Goal: Task Accomplishment & Management: Manage account settings

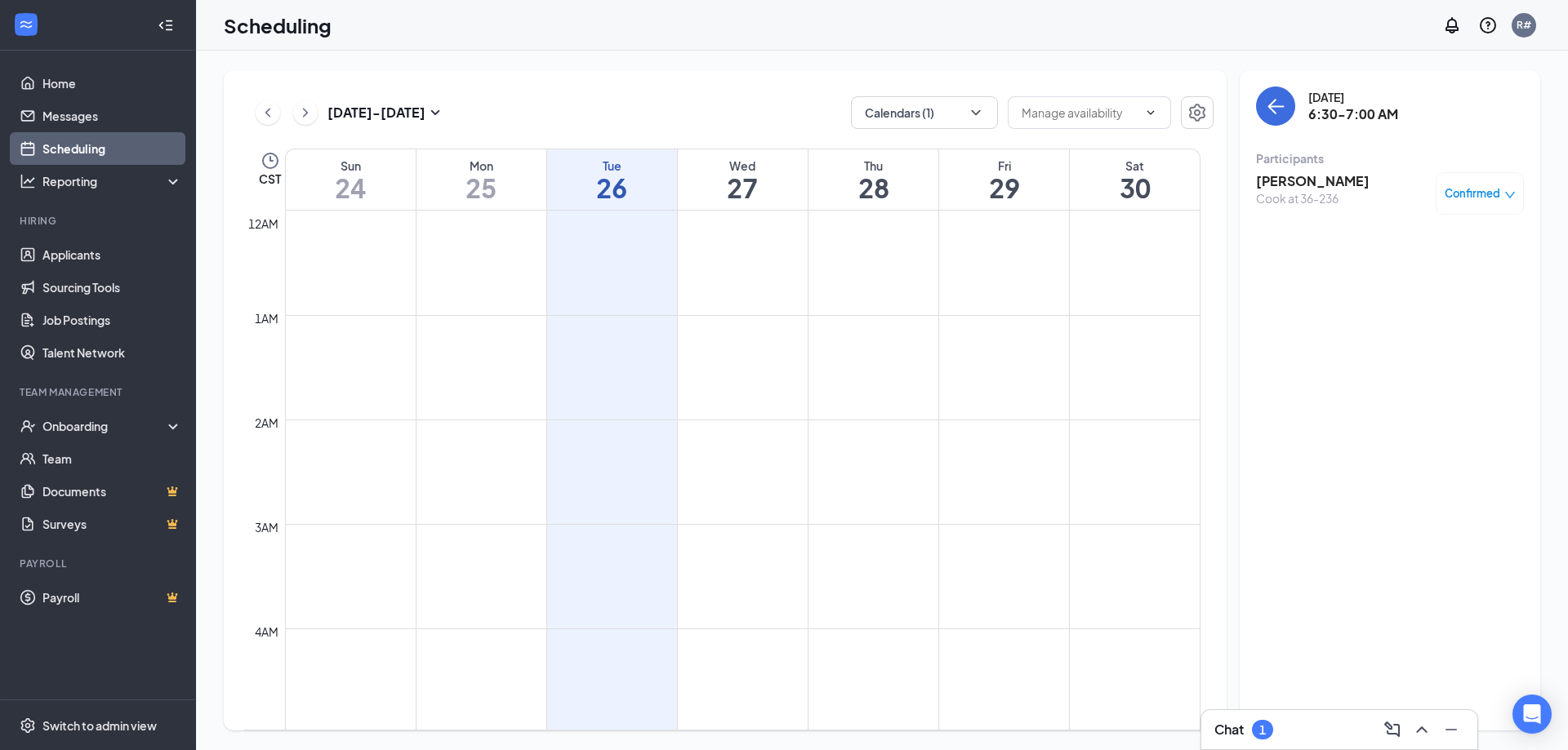
scroll to position [558, 0]
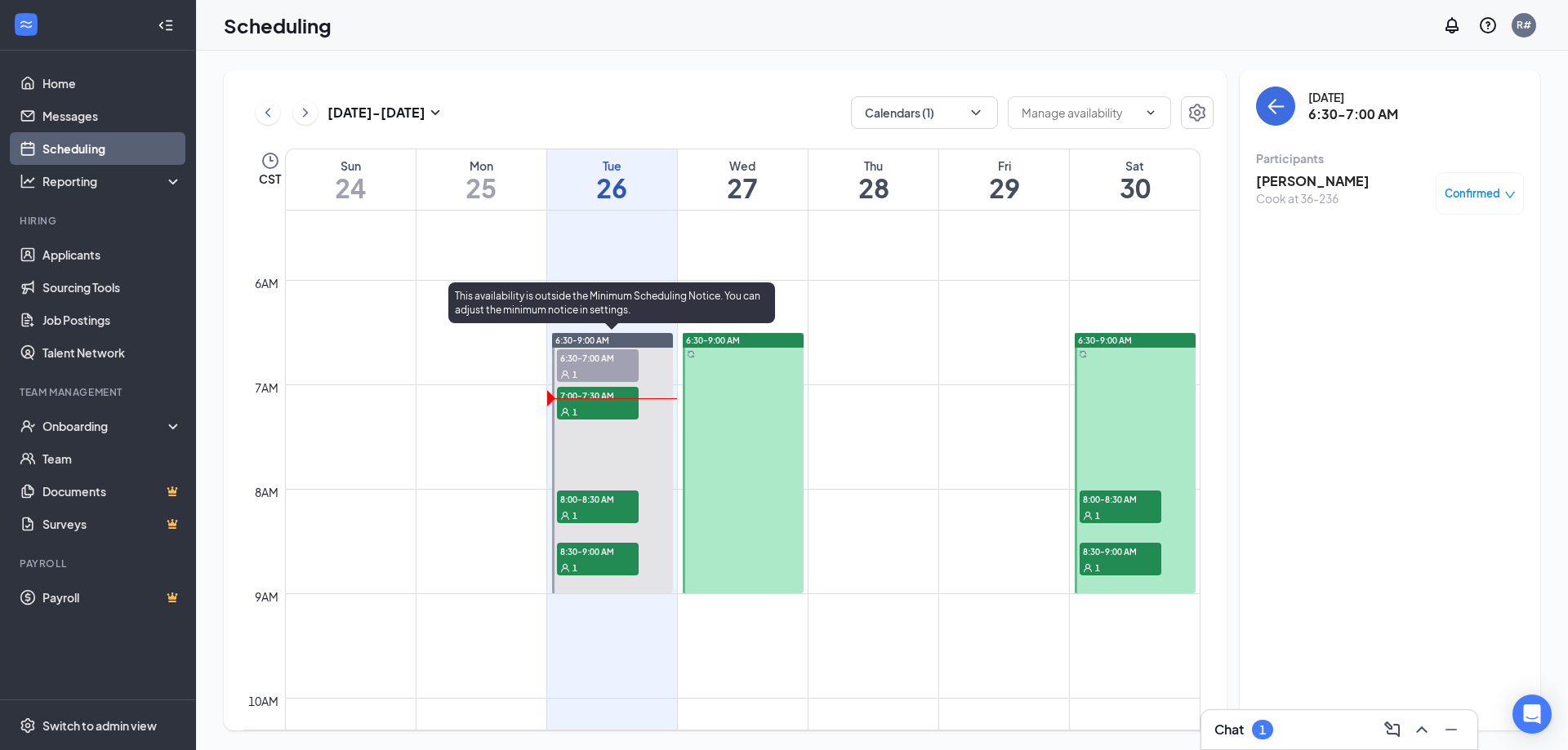
click at [606, 409] on div "1" at bounding box center [597, 411] width 82 height 16
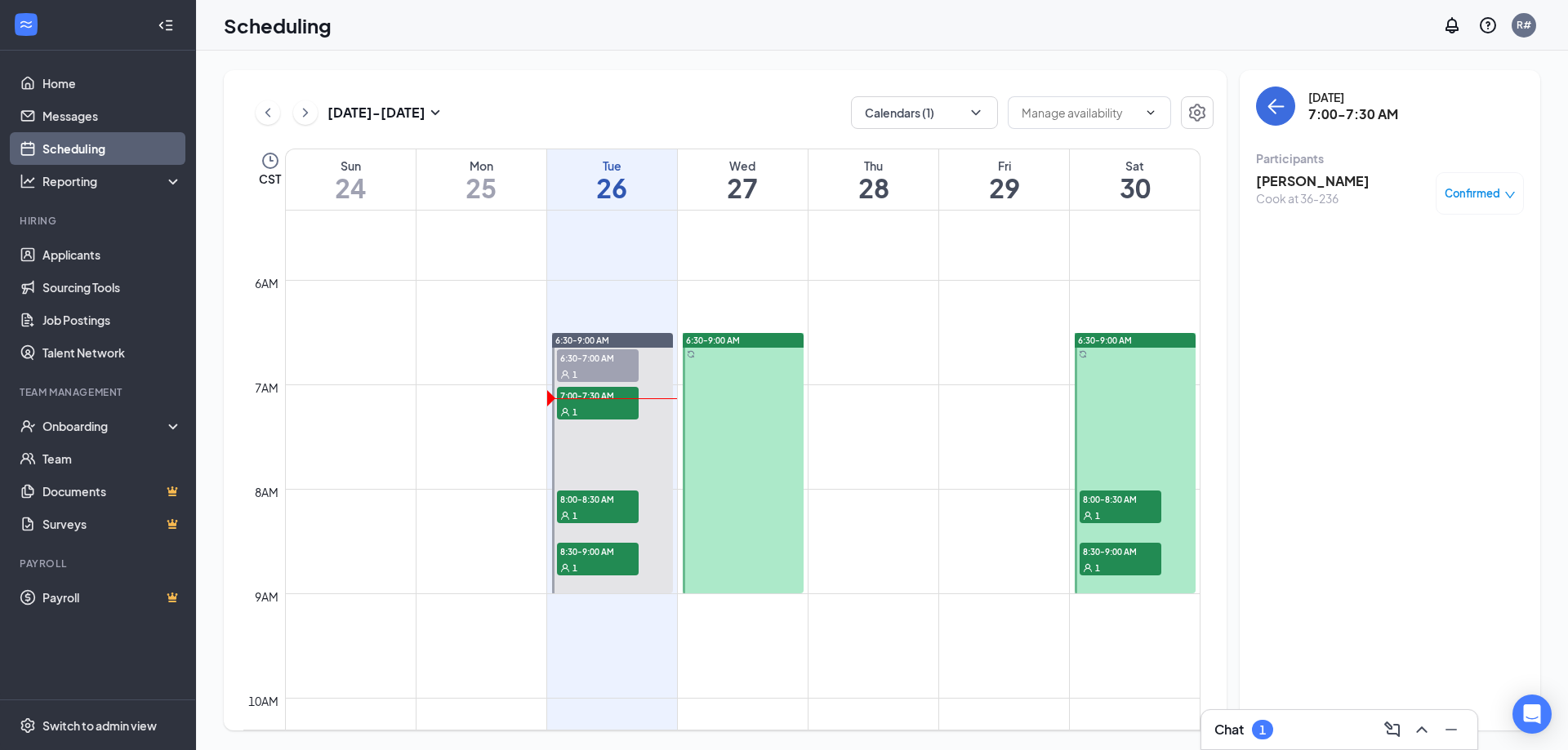
click at [1316, 182] on h3 "[PERSON_NAME]" at bounding box center [1313, 181] width 114 height 18
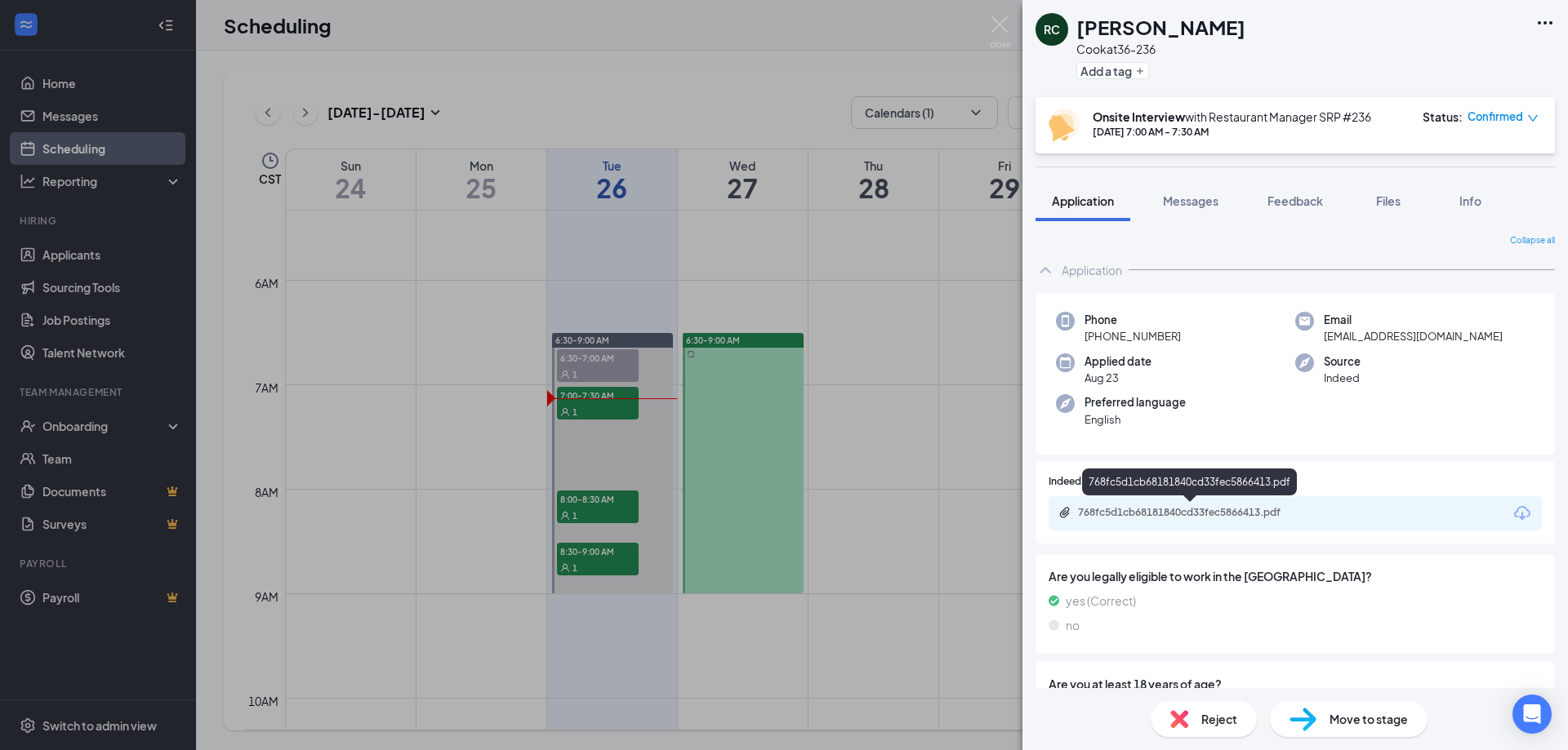
click at [1265, 517] on div "768fc5d1cb68181840cd33fec5866413.pdf" at bounding box center [1191, 512] width 228 height 13
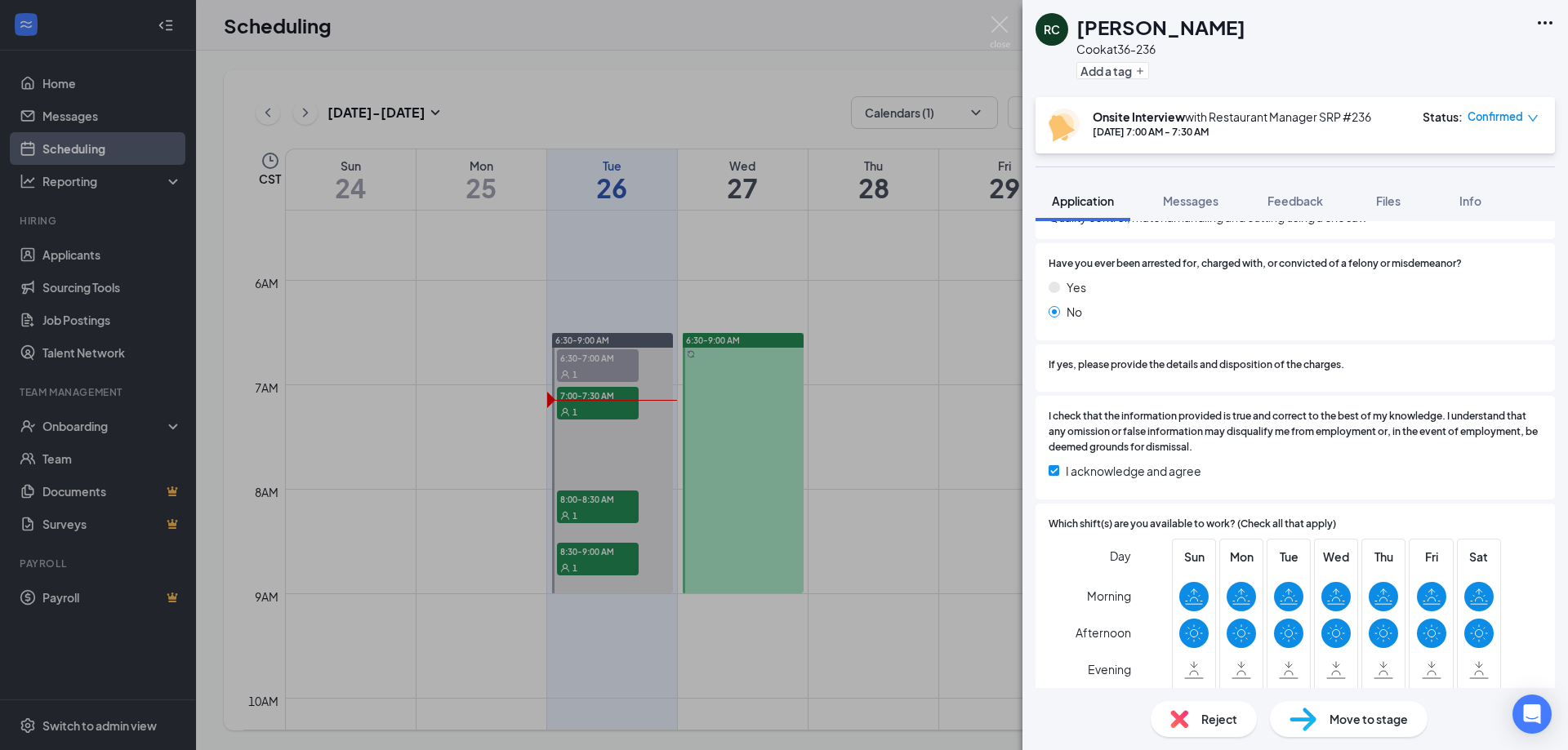
scroll to position [1462, 0]
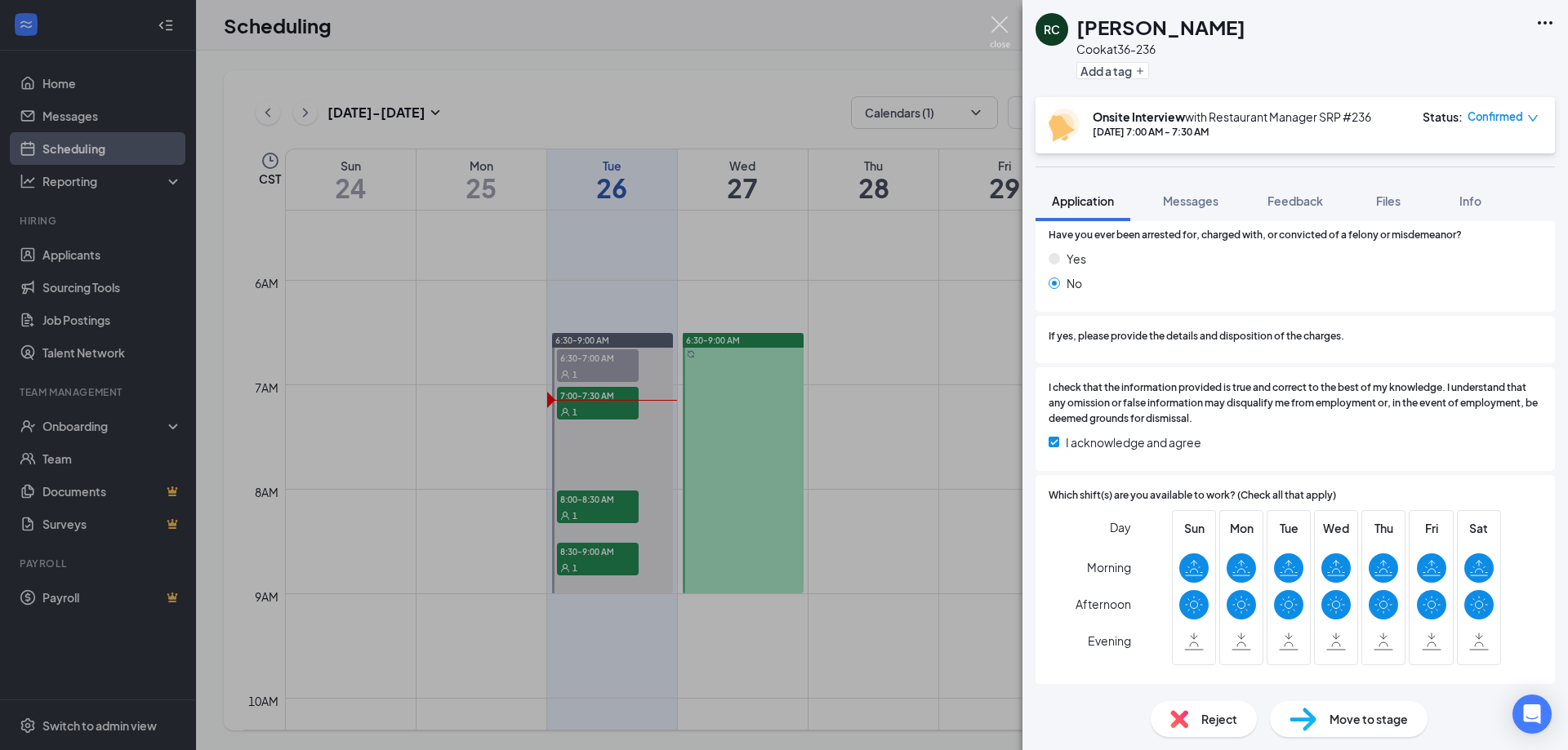
click at [992, 26] on img at bounding box center [1000, 32] width 21 height 32
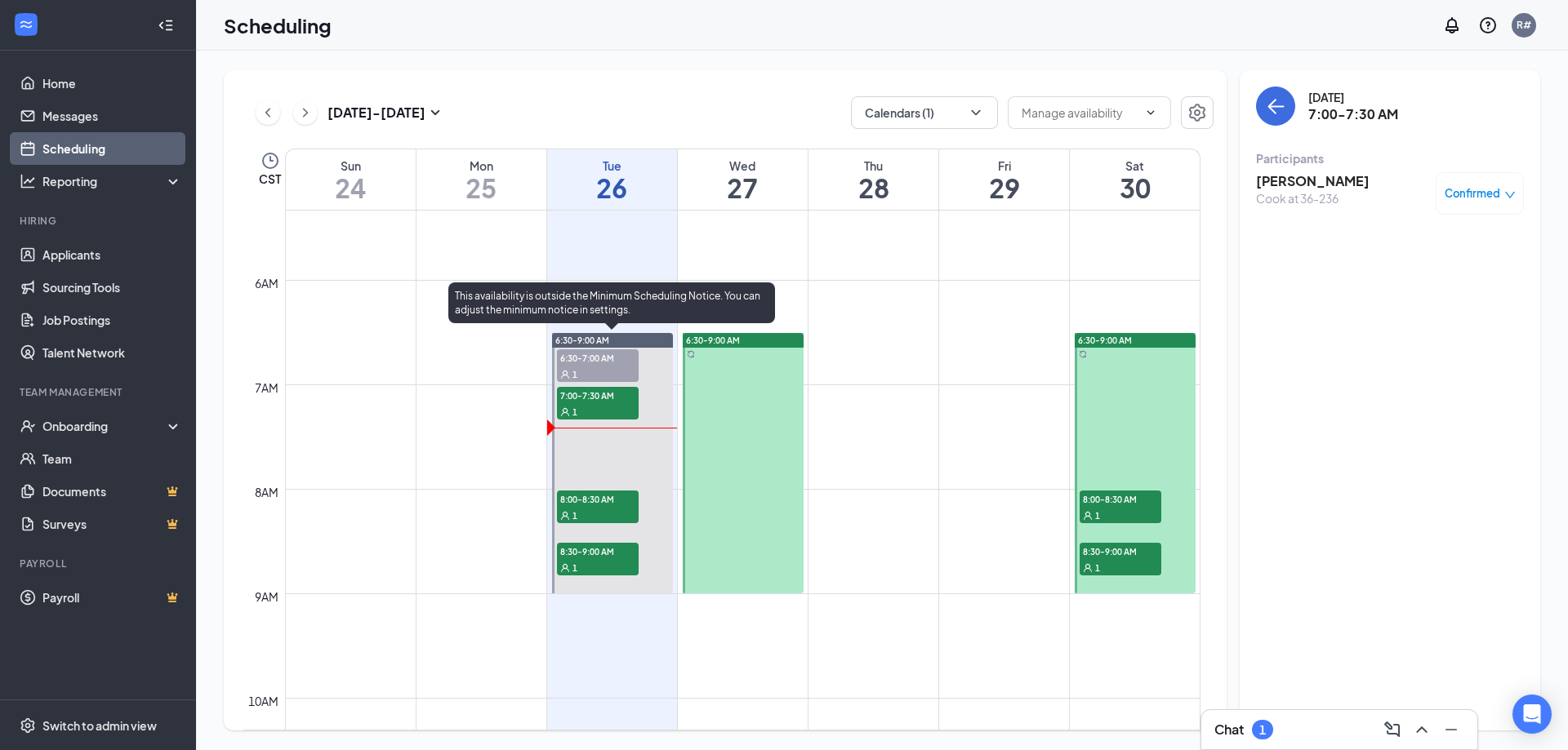
click at [593, 409] on div "1" at bounding box center [597, 411] width 82 height 16
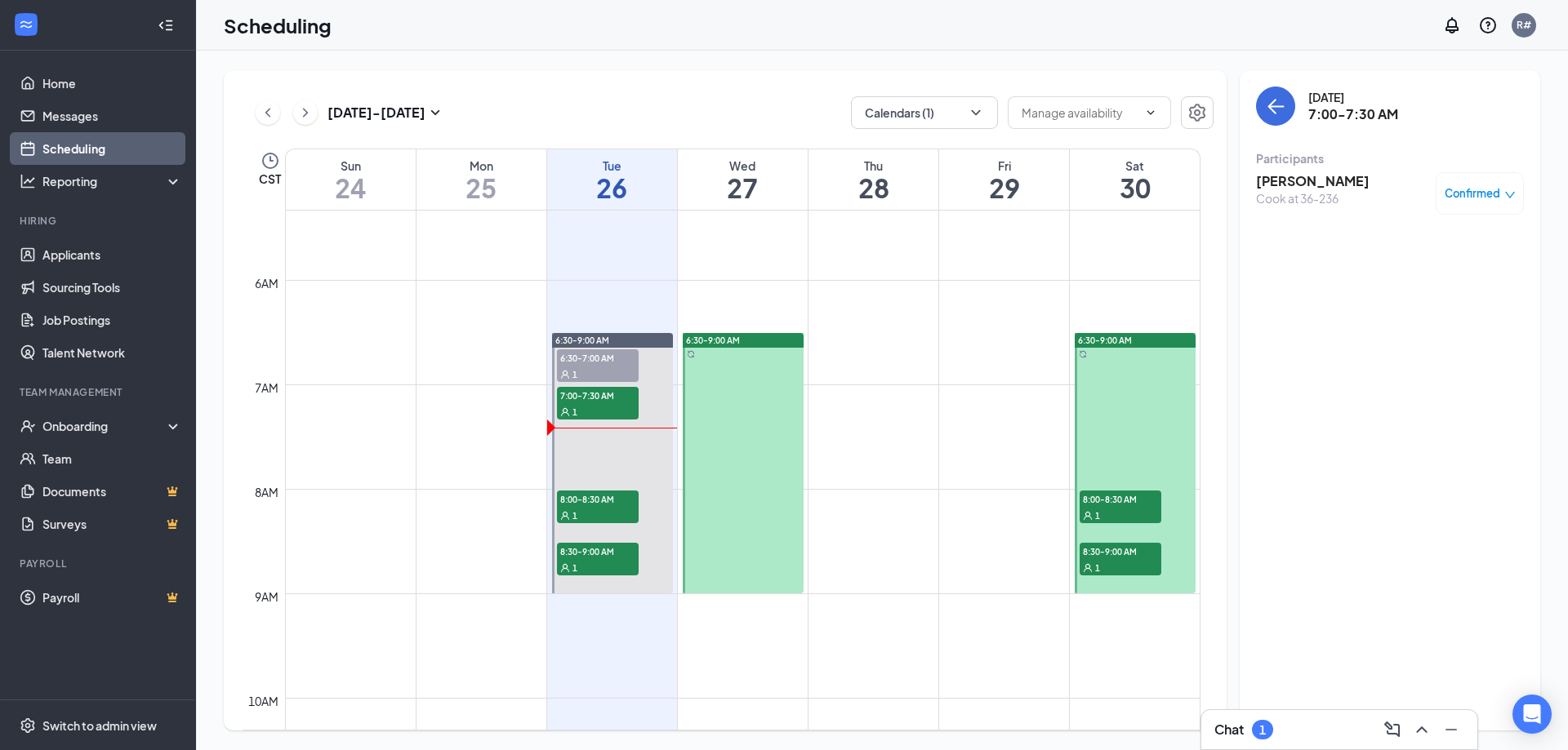
click at [1491, 201] on span "Confirmed" at bounding box center [1472, 193] width 55 height 16
click at [1455, 278] on span "Mark complete" at bounding box center [1427, 274] width 82 height 18
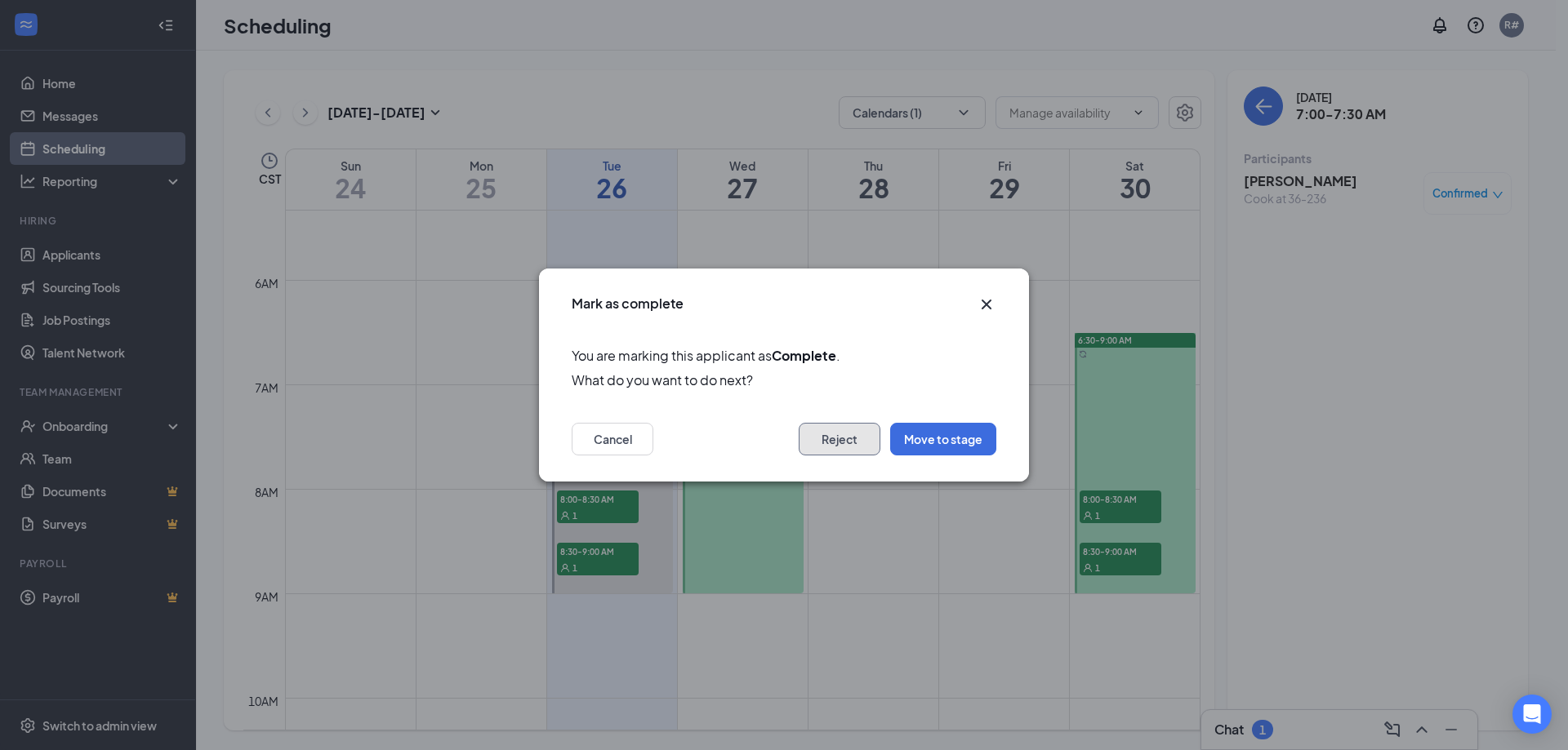
click at [848, 434] on button "Reject" at bounding box center [839, 440] width 82 height 33
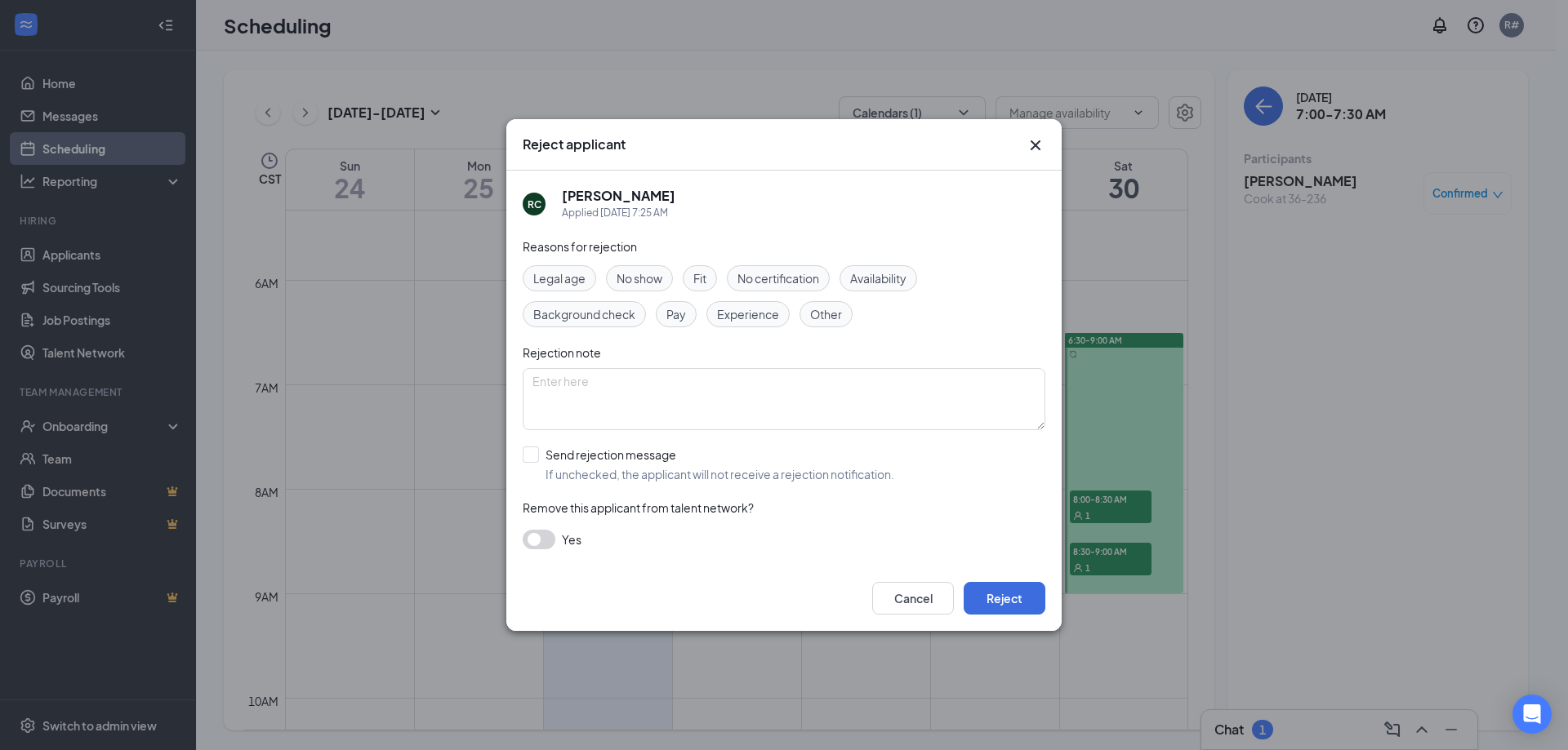
click at [760, 314] on span "Experience" at bounding box center [748, 314] width 62 height 18
click at [1003, 595] on button "Reject" at bounding box center [1004, 598] width 82 height 33
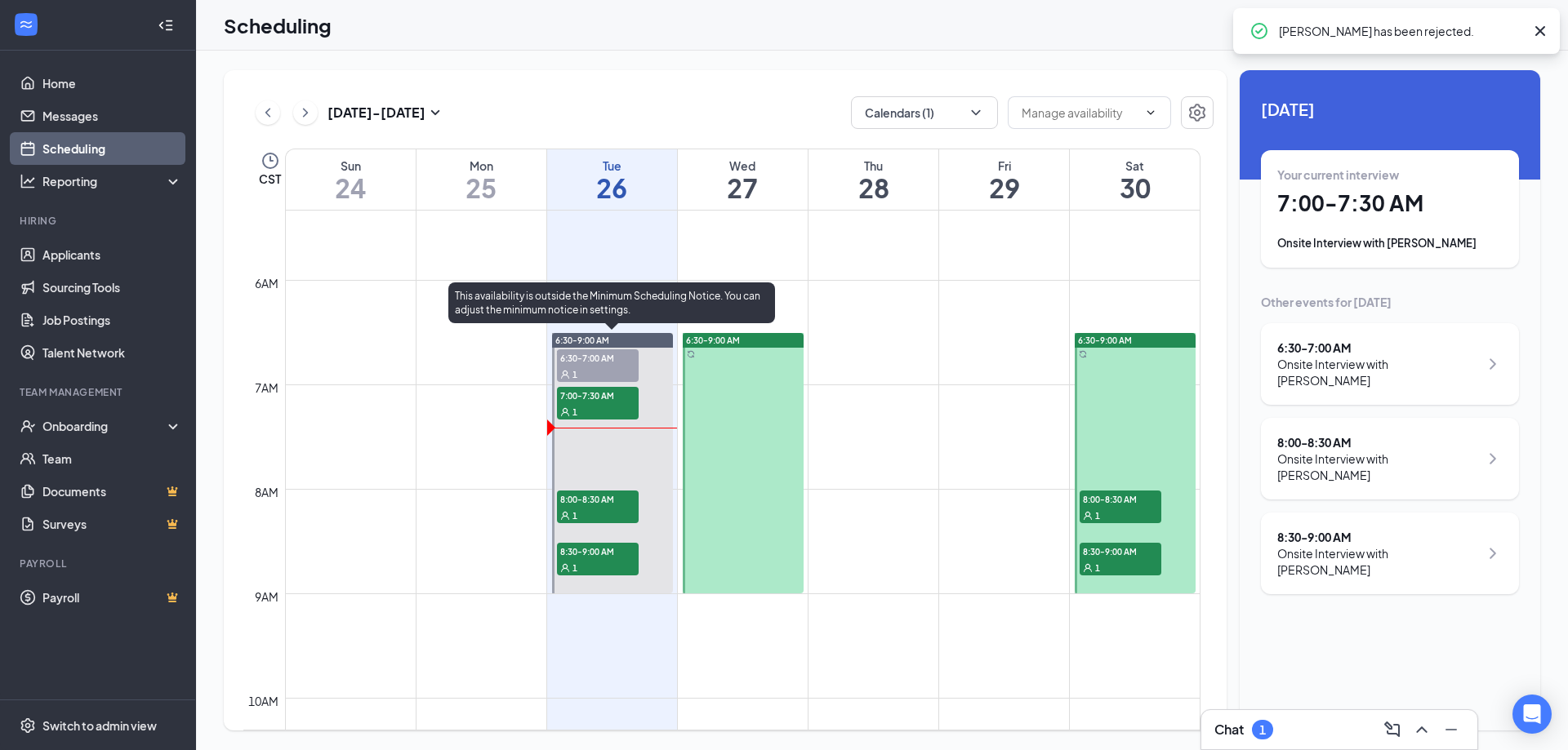
click at [597, 369] on div "1" at bounding box center [597, 373] width 82 height 16
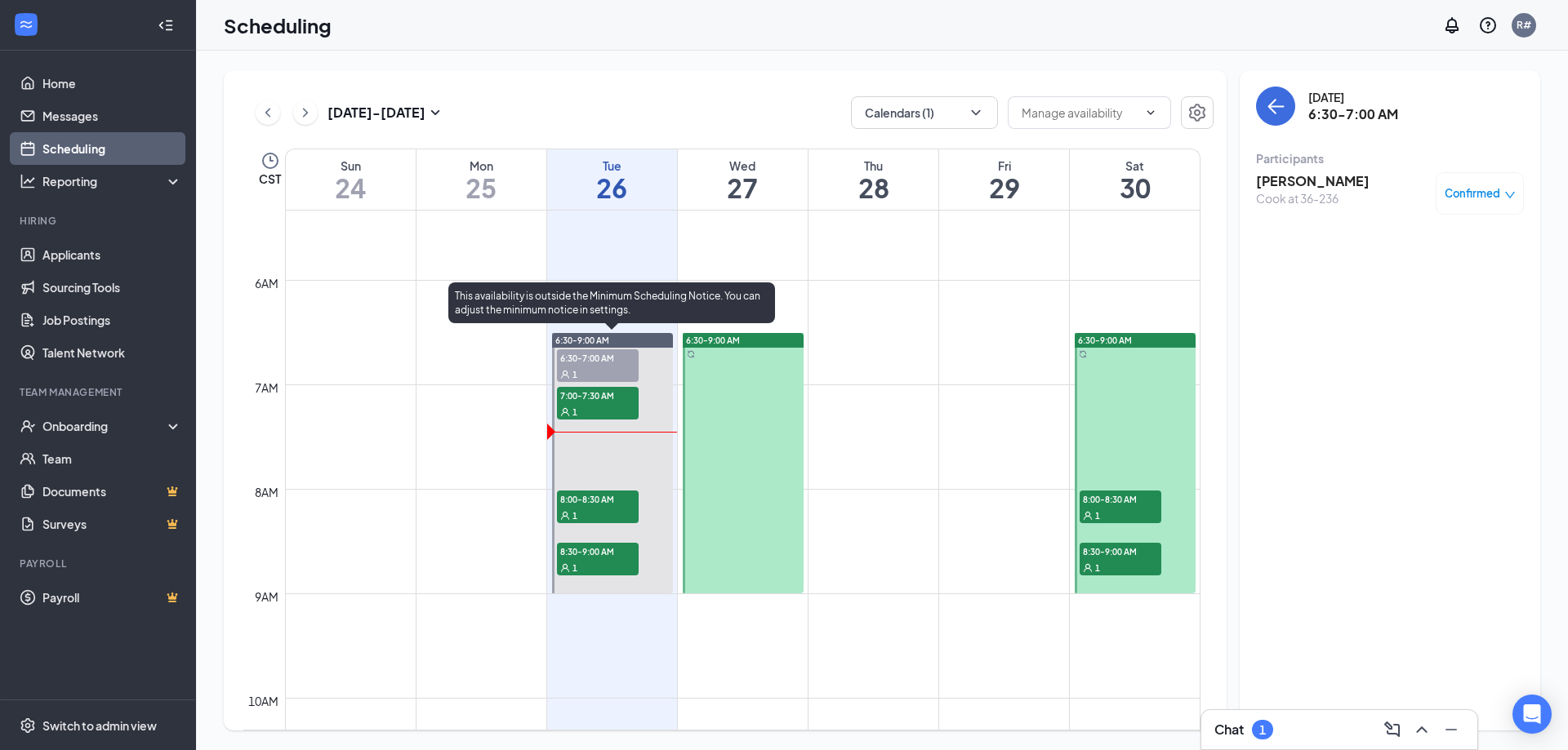
click at [575, 505] on span "8:00-8:30 AM" at bounding box center [597, 498] width 82 height 16
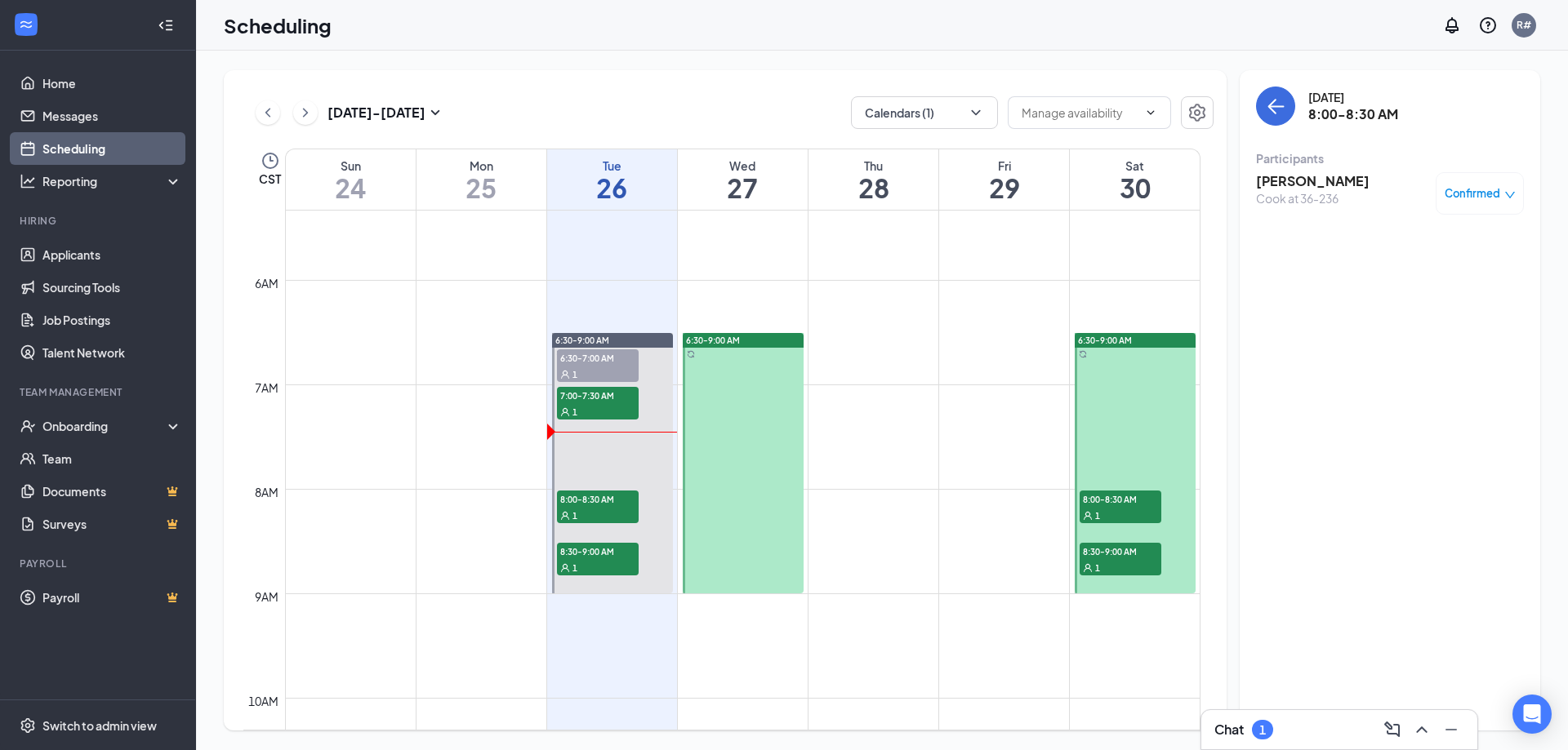
click at [1321, 178] on h3 "[PERSON_NAME]" at bounding box center [1313, 181] width 114 height 18
